Goal: Transaction & Acquisition: Download file/media

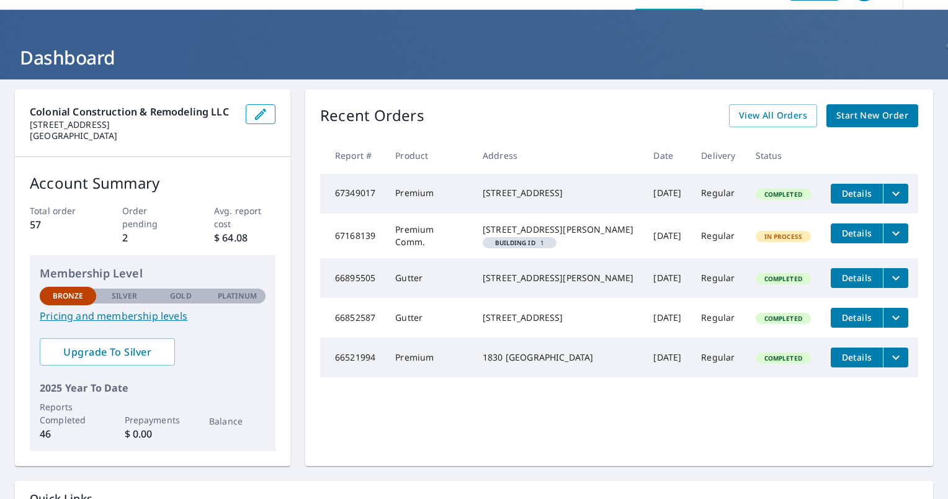
scroll to position [62, 0]
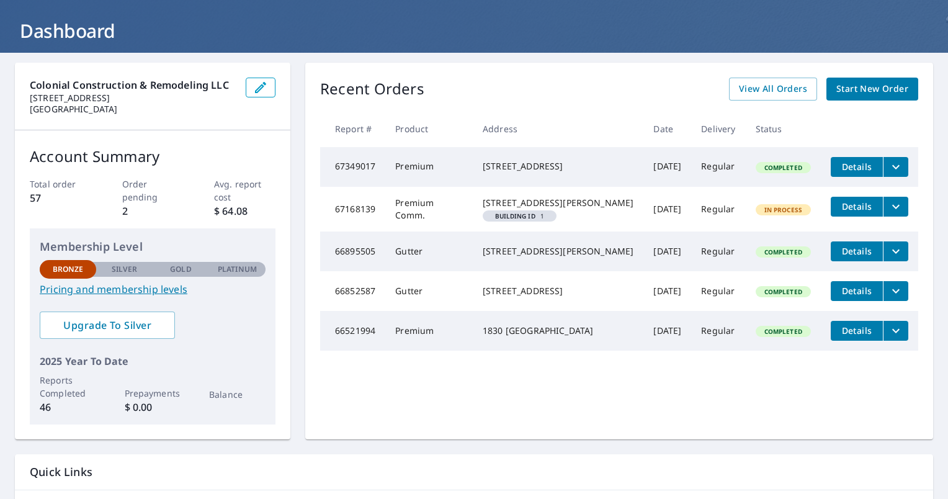
click at [888, 209] on icon "filesDropdownBtn-67168139" at bounding box center [895, 206] width 15 height 15
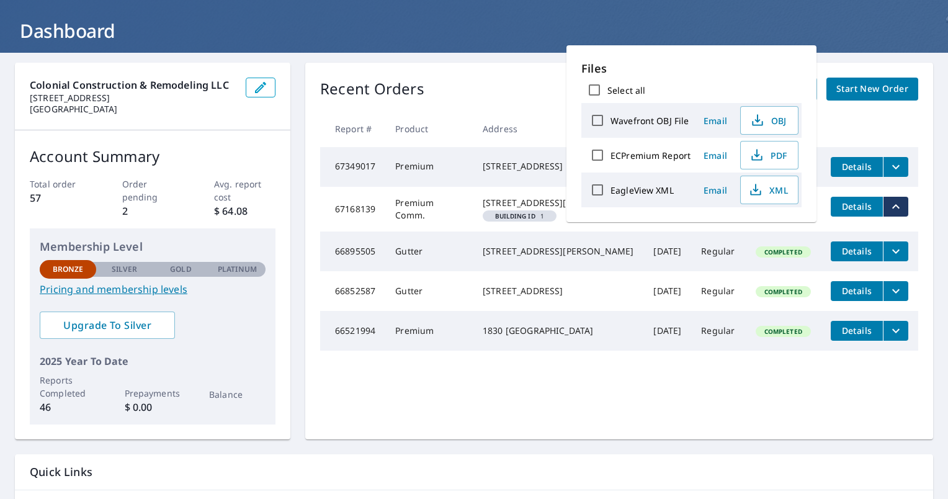
click at [501, 221] on div "Building ID 1" at bounding box center [519, 215] width 74 height 11
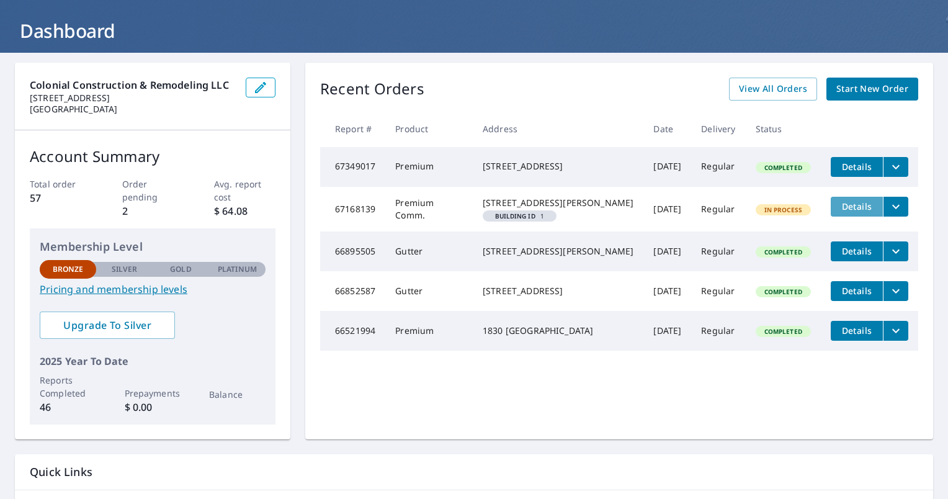
click at [847, 210] on span "Details" at bounding box center [856, 206] width 37 height 12
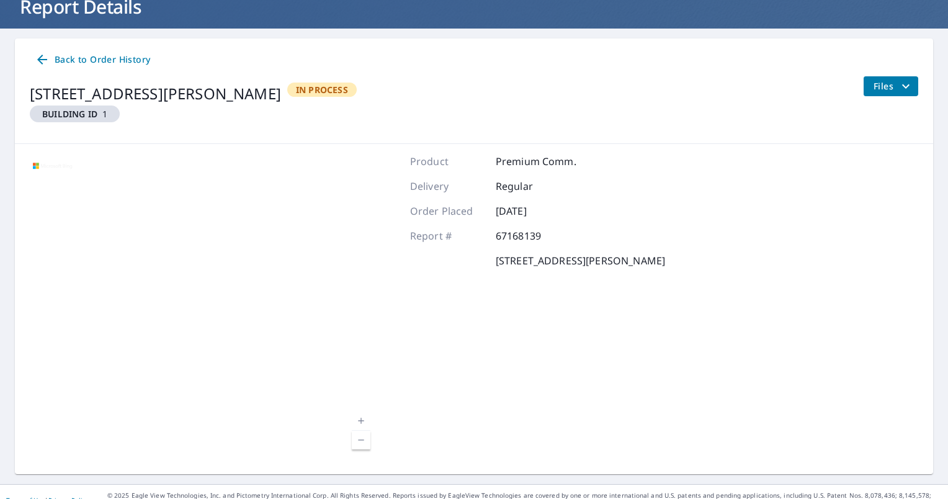
scroll to position [102, 0]
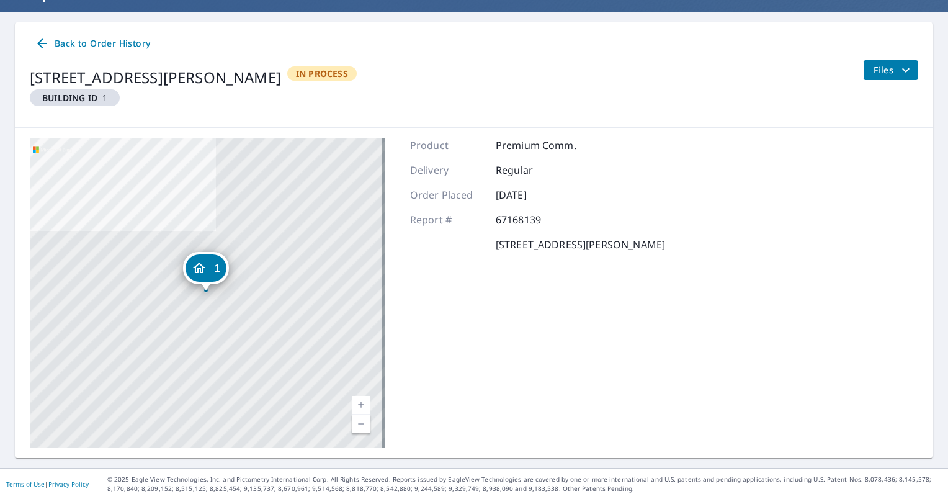
click at [894, 58] on div "Back to Order History [STREET_ADDRESS][PERSON_NAME] Building ID 1 In Process Fi…" at bounding box center [474, 74] width 918 height 105
click at [898, 67] on icon "filesDropdownBtn-67168139" at bounding box center [905, 70] width 15 height 15
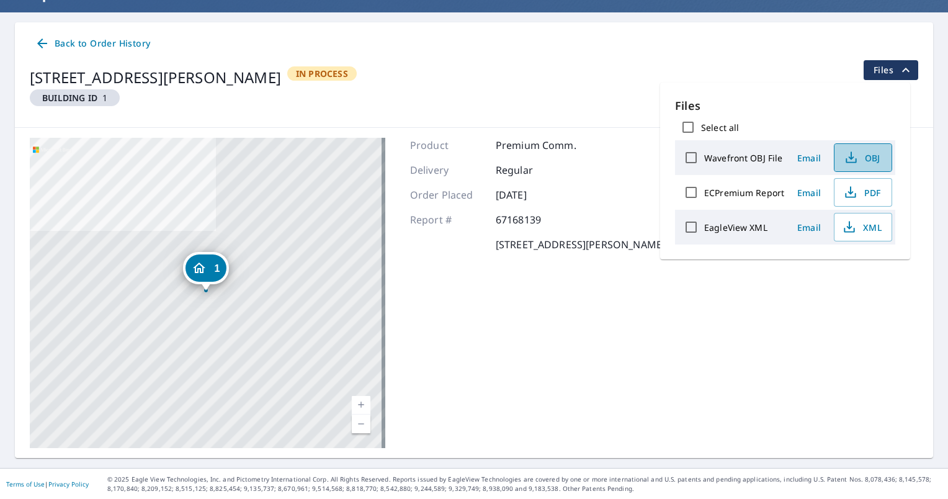
click at [858, 158] on span "OBJ" at bounding box center [862, 157] width 40 height 15
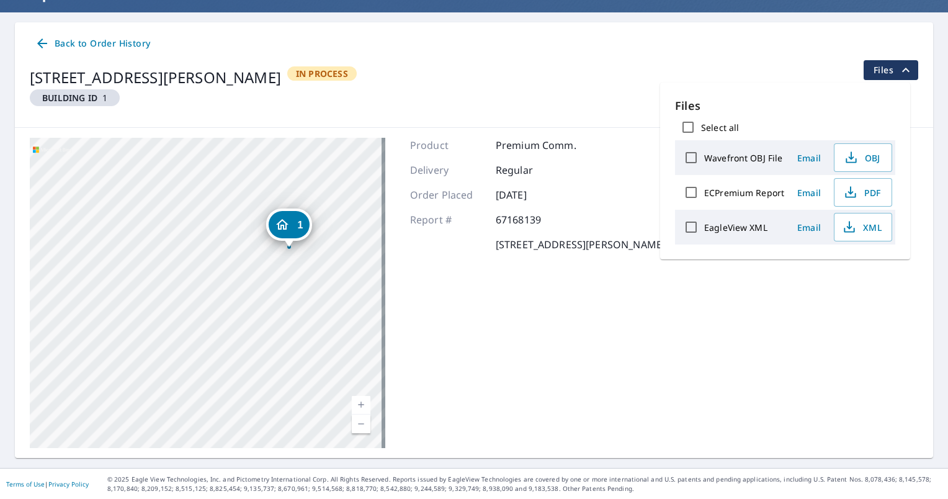
drag, startPoint x: 280, startPoint y: 277, endPoint x: 284, endPoint y: 244, distance: 32.5
click at [362, 236] on div "1 [STREET_ADDRESS][PERSON_NAME]" at bounding box center [207, 293] width 355 height 310
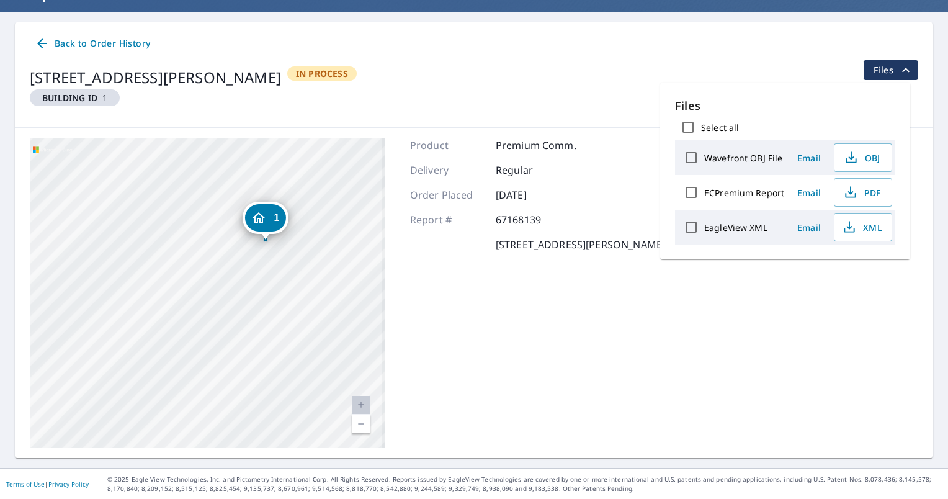
drag, startPoint x: 326, startPoint y: 246, endPoint x: 272, endPoint y: 260, distance: 55.8
click at [272, 260] on div "1 [STREET_ADDRESS][PERSON_NAME]" at bounding box center [207, 293] width 355 height 310
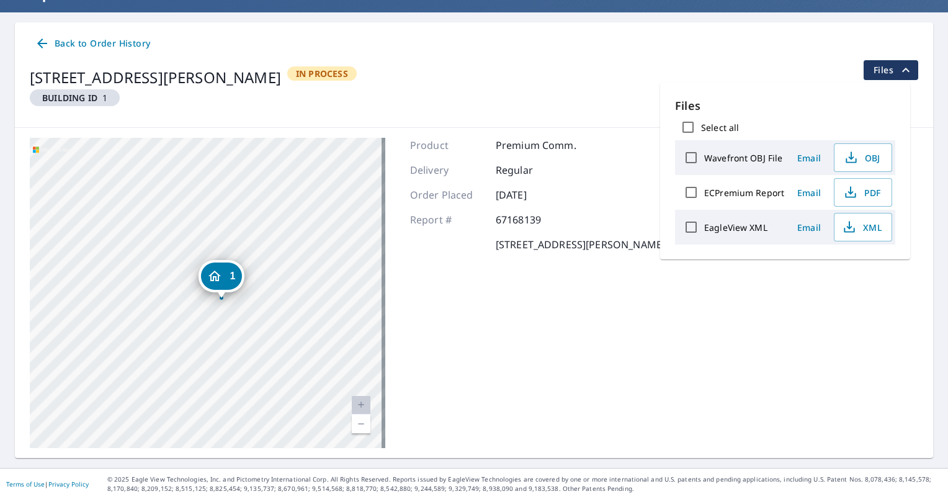
drag, startPoint x: 293, startPoint y: 258, endPoint x: 249, endPoint y: 320, distance: 75.7
click at [249, 320] on div "1 [STREET_ADDRESS][PERSON_NAME]" at bounding box center [207, 293] width 355 height 310
drag, startPoint x: 273, startPoint y: 303, endPoint x: 295, endPoint y: 286, distance: 26.9
click at [295, 286] on div "1 [STREET_ADDRESS][PERSON_NAME]" at bounding box center [207, 293] width 355 height 310
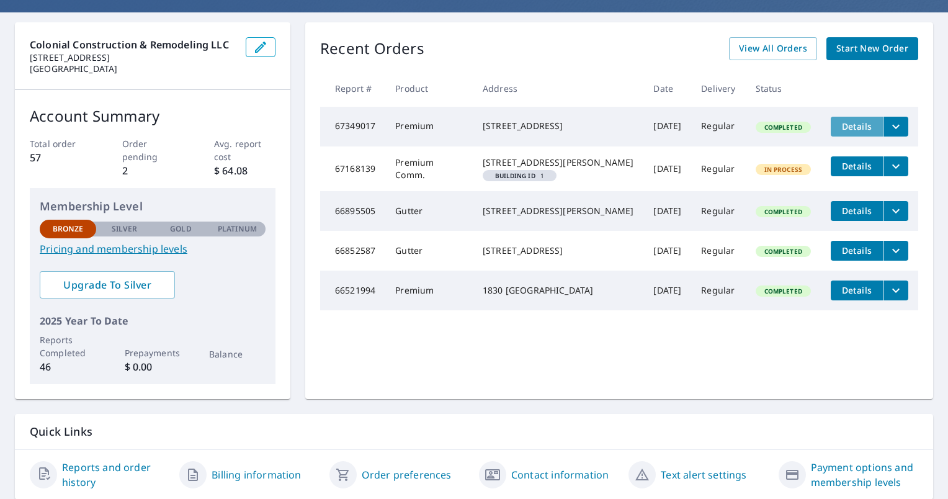
click at [843, 127] on span "Details" at bounding box center [856, 126] width 37 height 12
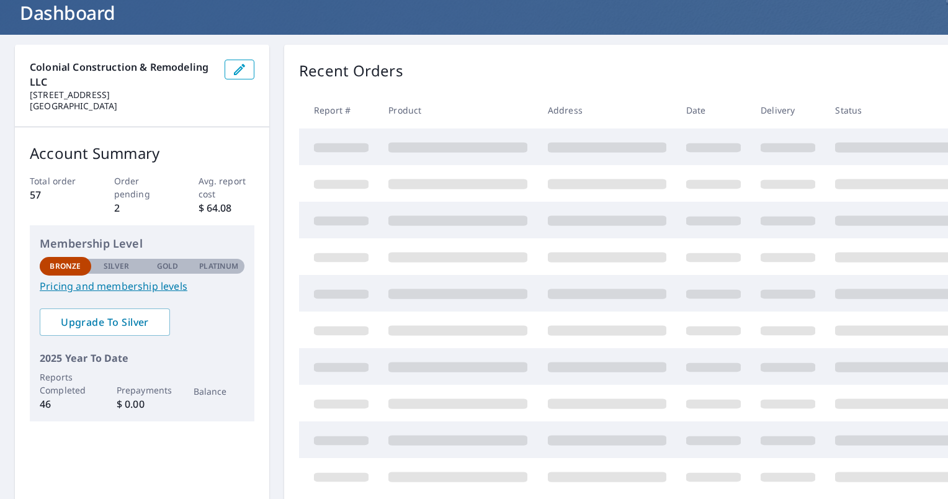
scroll to position [80, 0]
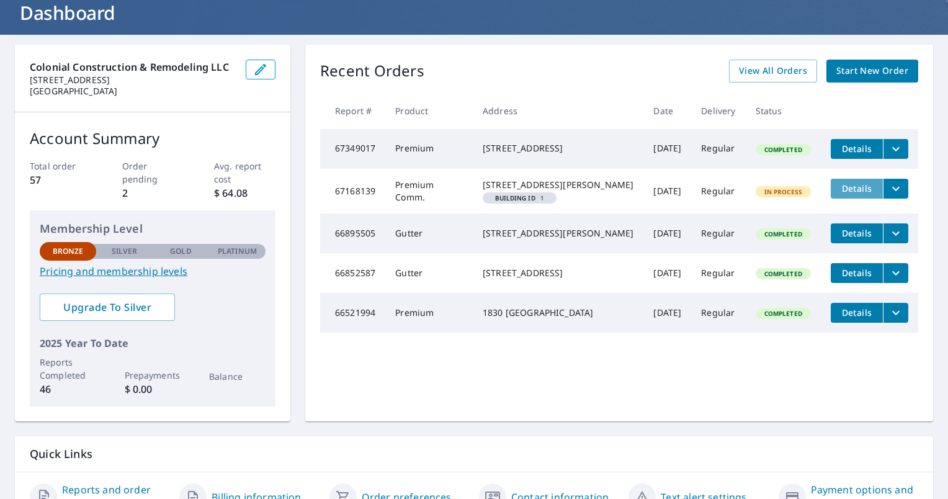
click at [845, 189] on span "Details" at bounding box center [856, 188] width 37 height 12
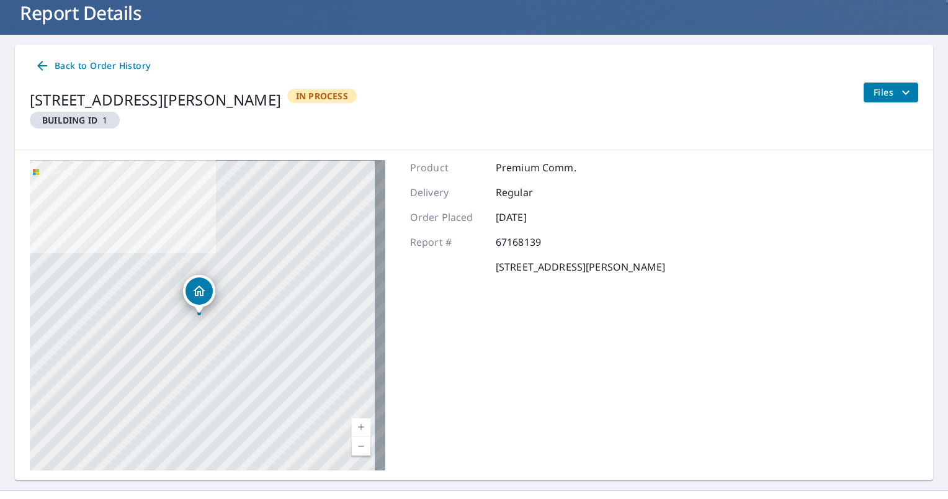
drag, startPoint x: 230, startPoint y: 316, endPoint x: 221, endPoint y: 317, distance: 9.3
click at [221, 317] on div "[STREET_ADDRESS]" at bounding box center [207, 315] width 355 height 310
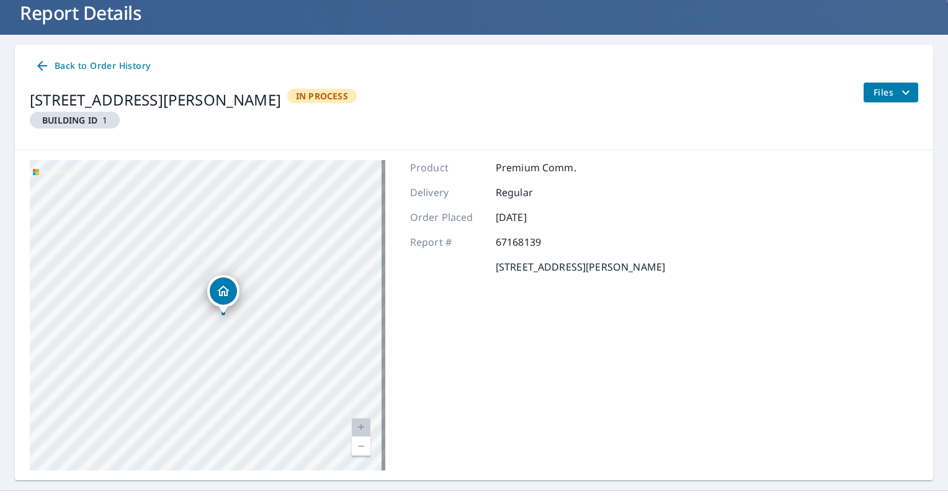
drag, startPoint x: 298, startPoint y: 344, endPoint x: 298, endPoint y: 283, distance: 61.4
click at [241, 322] on div "[STREET_ADDRESS]" at bounding box center [207, 315] width 355 height 310
click at [898, 88] on icon "filesDropdownBtn-67168139" at bounding box center [905, 92] width 15 height 15
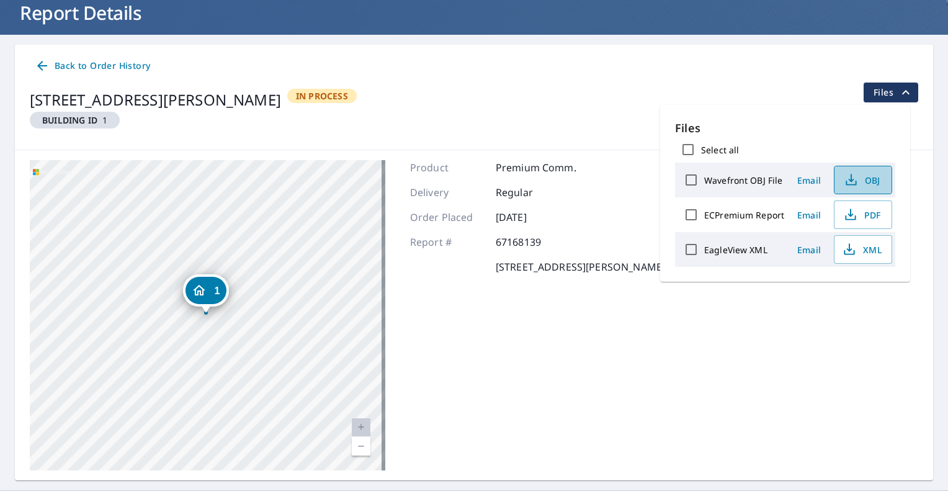
click at [856, 180] on icon "button" at bounding box center [850, 179] width 15 height 15
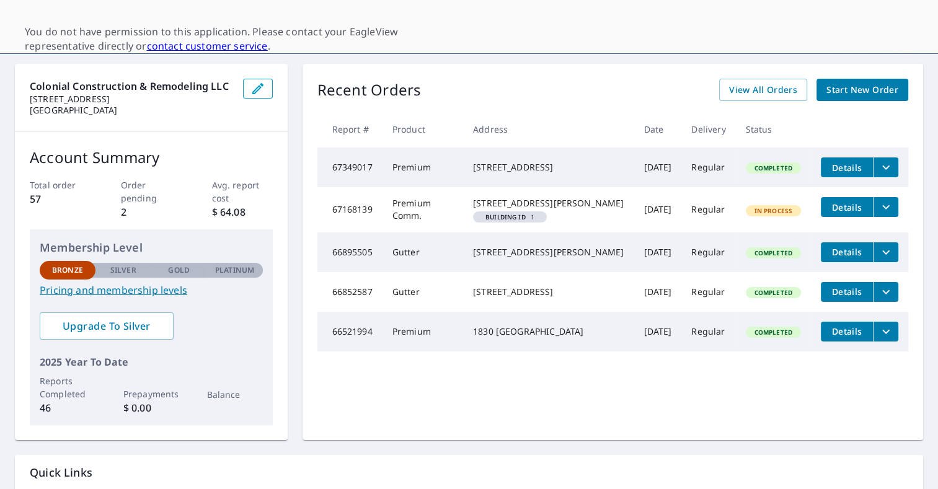
scroll to position [124, 0]
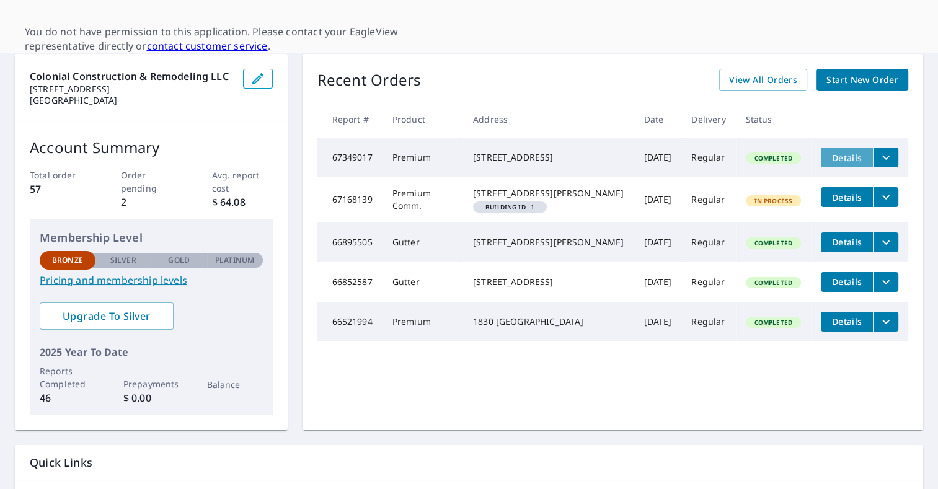
click at [833, 155] on span "Details" at bounding box center [846, 158] width 37 height 12
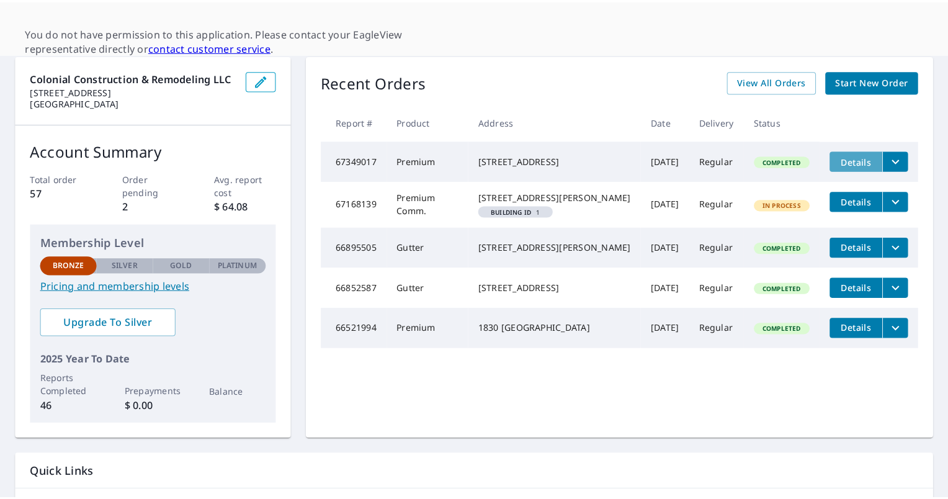
scroll to position [80, 0]
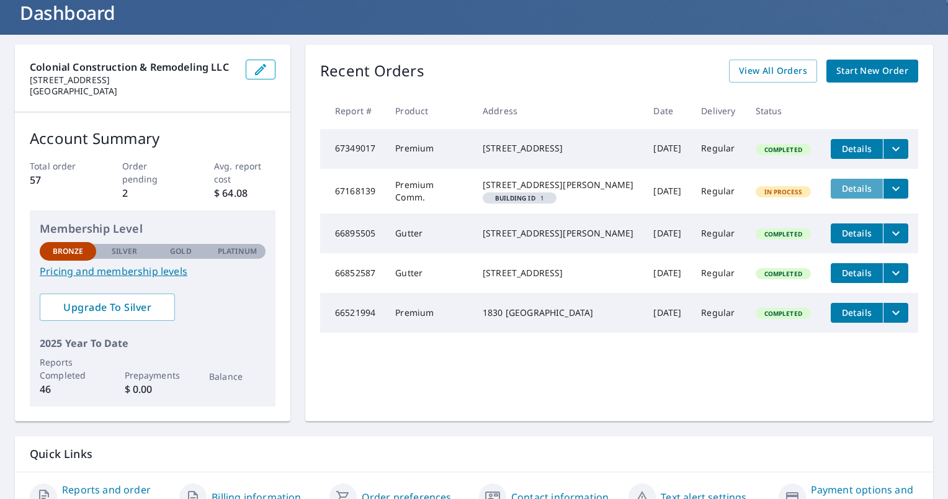
click at [841, 194] on span "Details" at bounding box center [856, 188] width 37 height 12
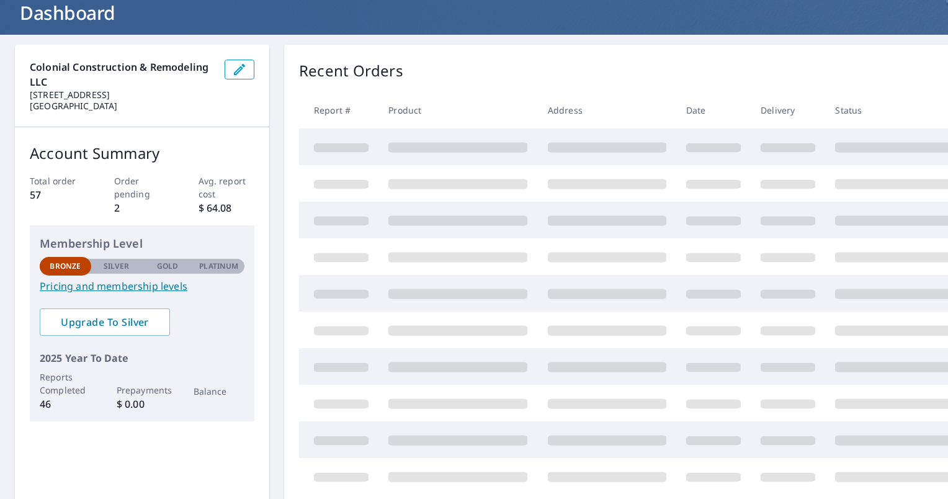
scroll to position [80, 0]
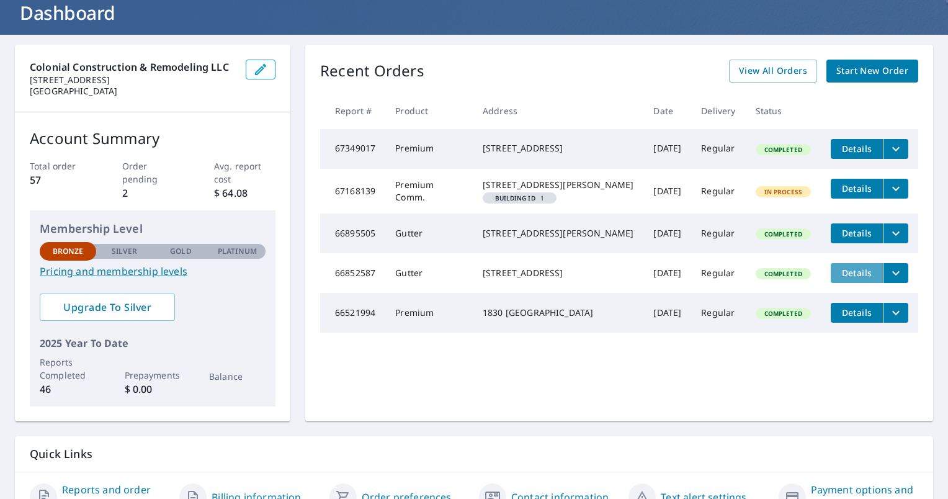
click at [842, 278] on span "Details" at bounding box center [856, 273] width 37 height 12
click at [838, 318] on span "Details" at bounding box center [856, 312] width 37 height 12
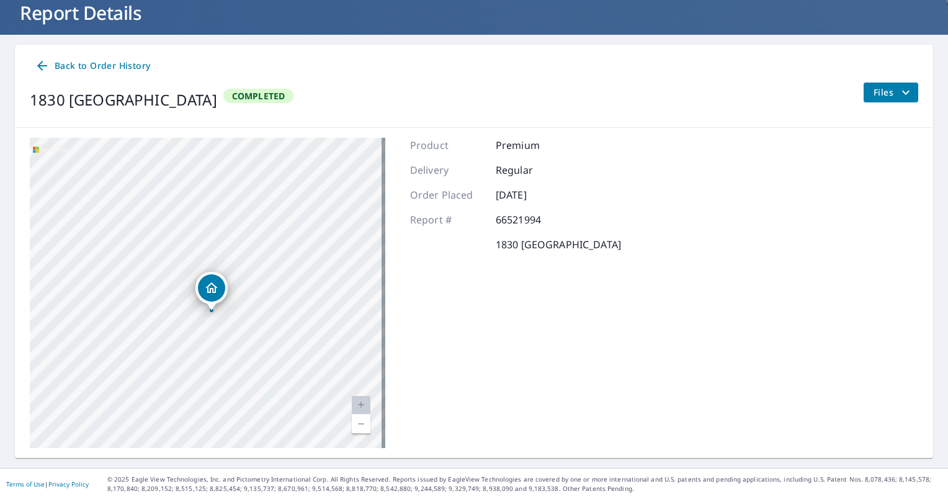
click at [898, 95] on icon "filesDropdownBtn-66521994" at bounding box center [905, 92] width 15 height 15
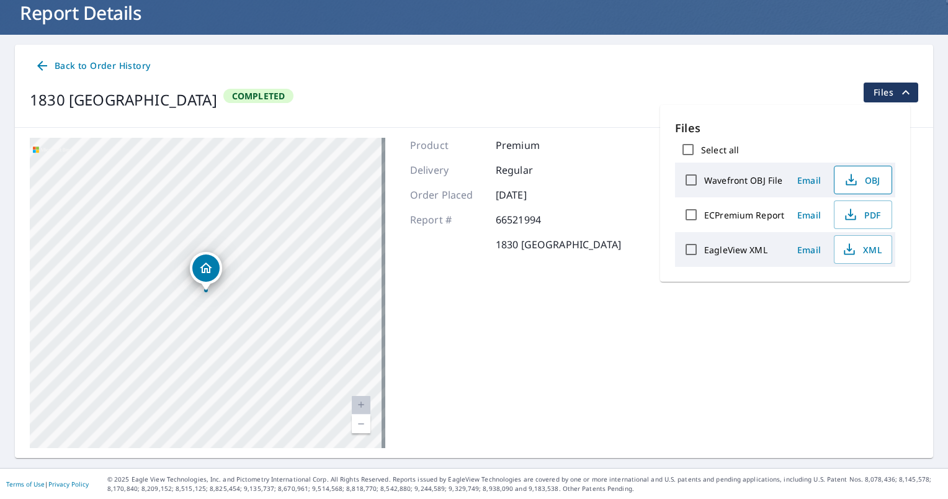
click at [859, 178] on span "OBJ" at bounding box center [862, 179] width 40 height 15
click at [550, 304] on div "Product Premium Delivery Regular Order Placed [DATE] Report # 66521994 [GEOGRAP…" at bounding box center [515, 293] width 211 height 310
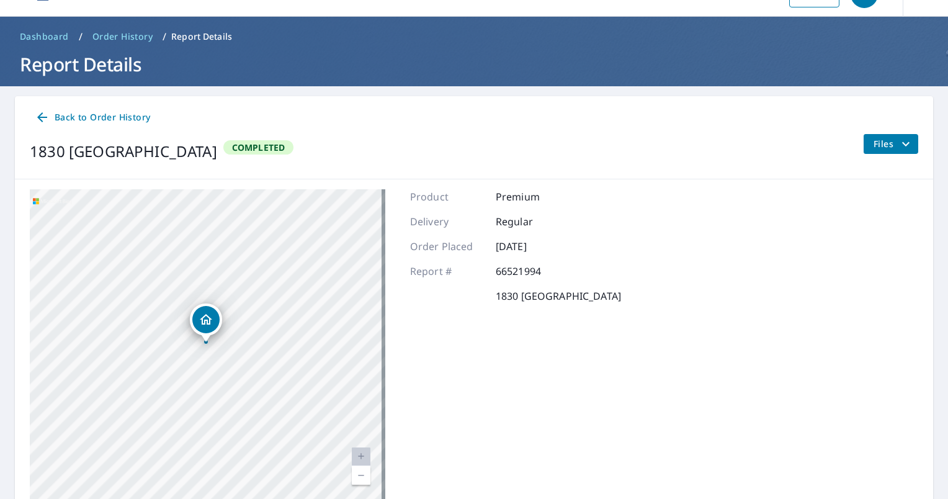
scroll to position [18, 0]
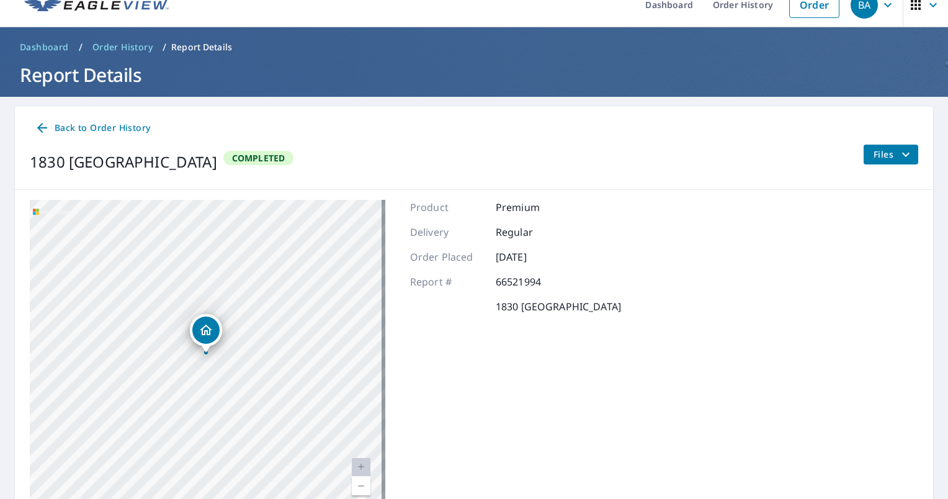
click at [881, 149] on span "Files" at bounding box center [893, 154] width 40 height 15
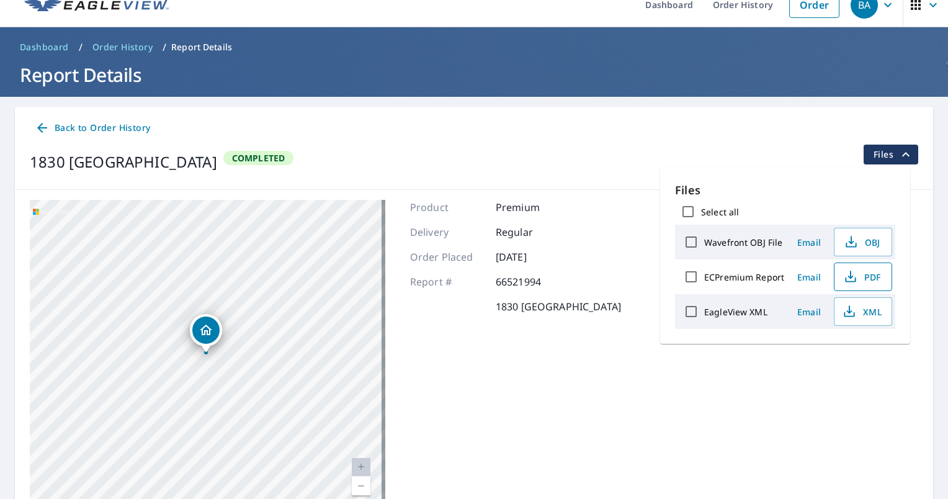
click at [854, 278] on icon "button" at bounding box center [850, 276] width 15 height 15
